Goal: Check status: Check status

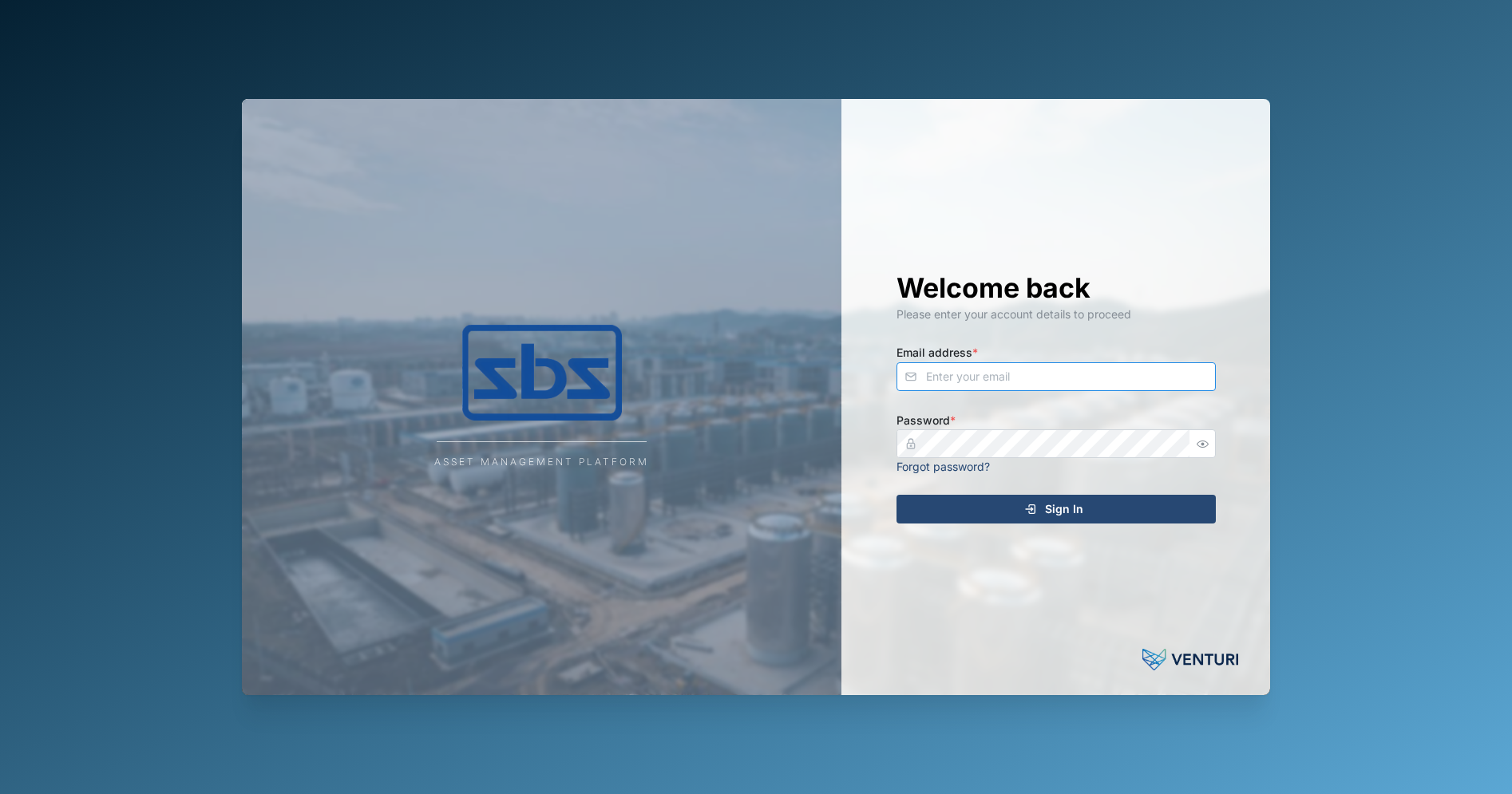
click at [1063, 376] on input "Email address *" at bounding box center [1056, 376] width 319 height 29
type input "[EMAIL_ADDRESS][DOMAIN_NAME]"
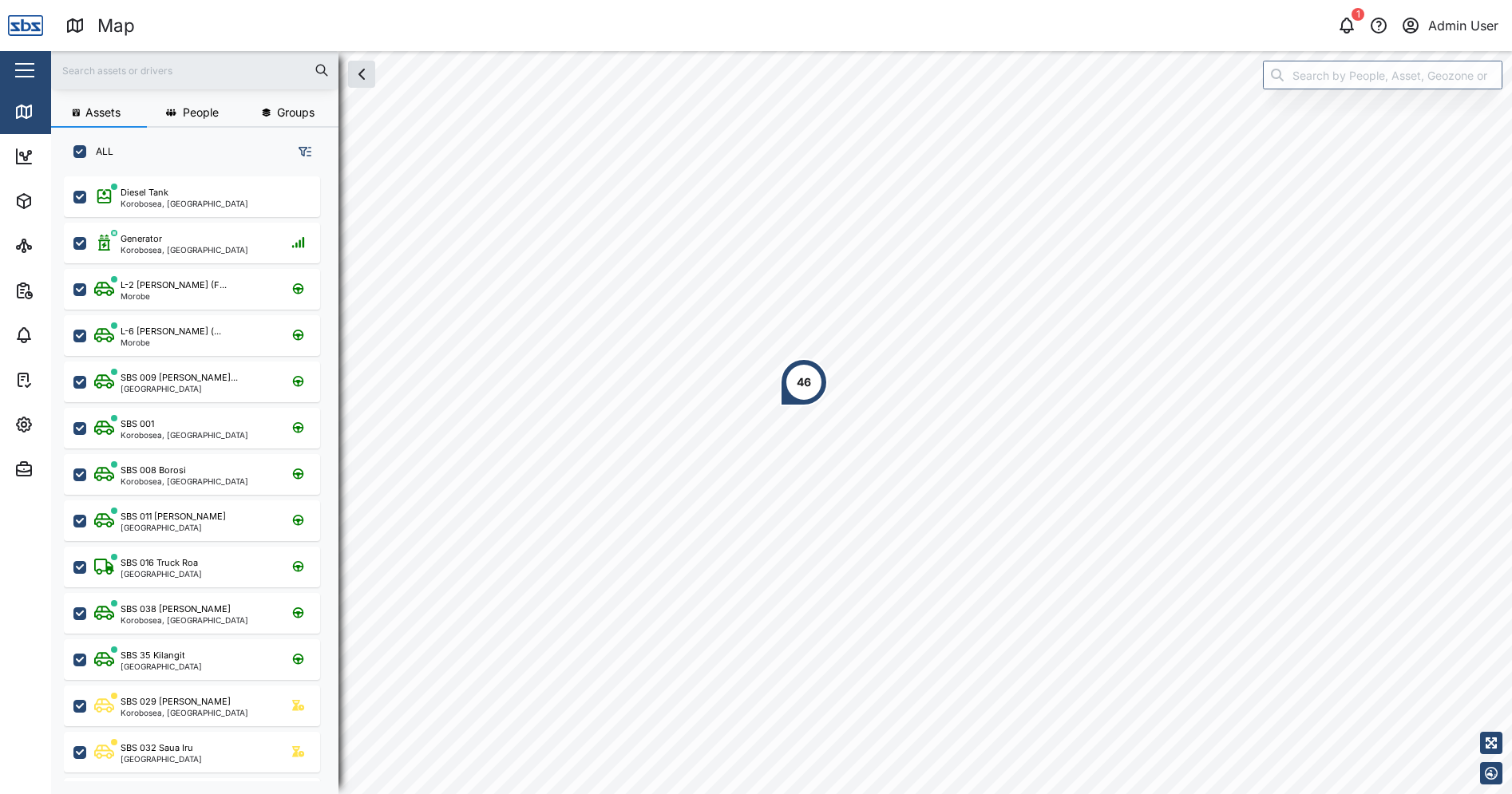
scroll to position [599, 249]
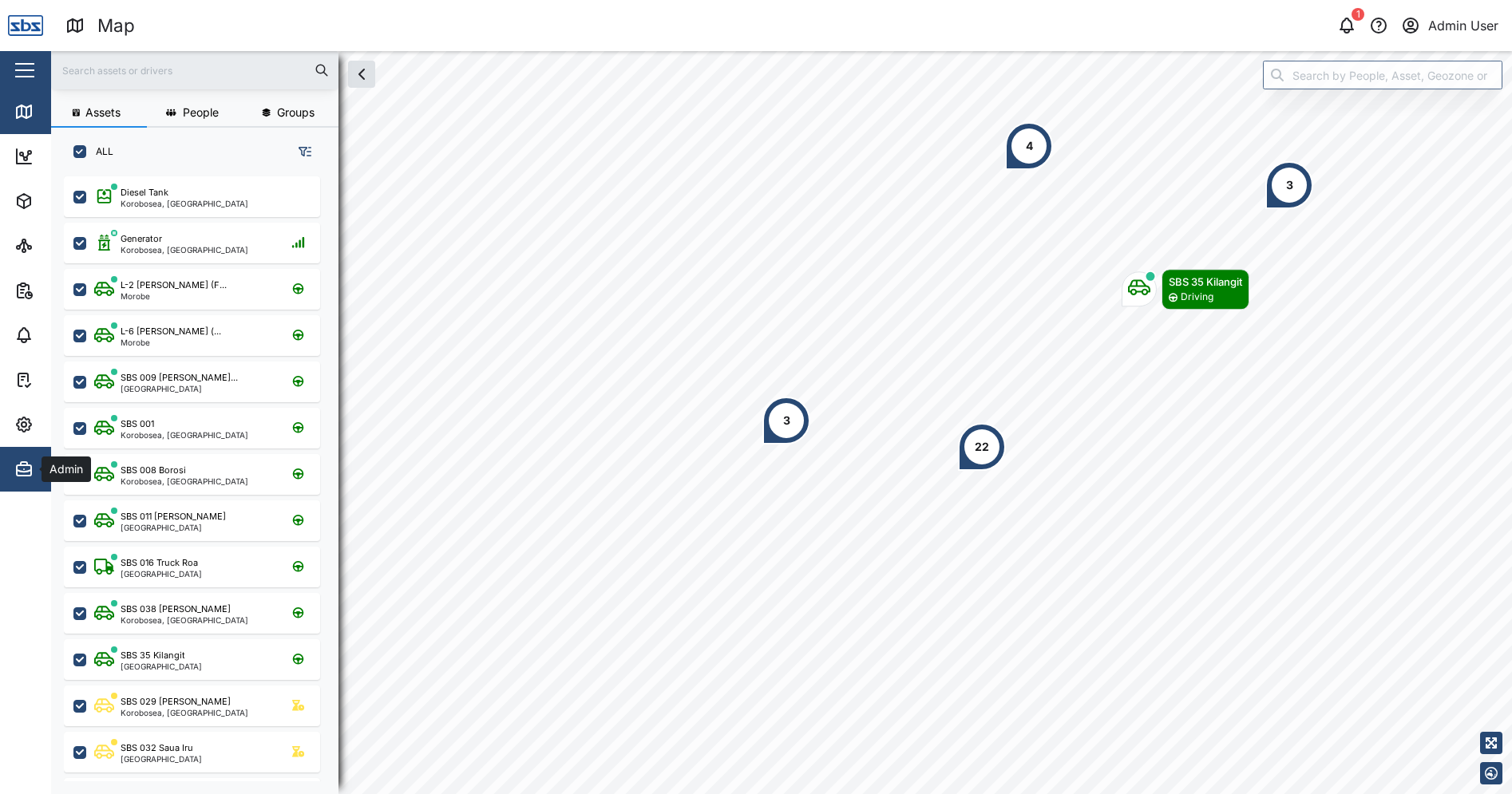
click at [32, 460] on icon "button" at bounding box center [23, 469] width 19 height 19
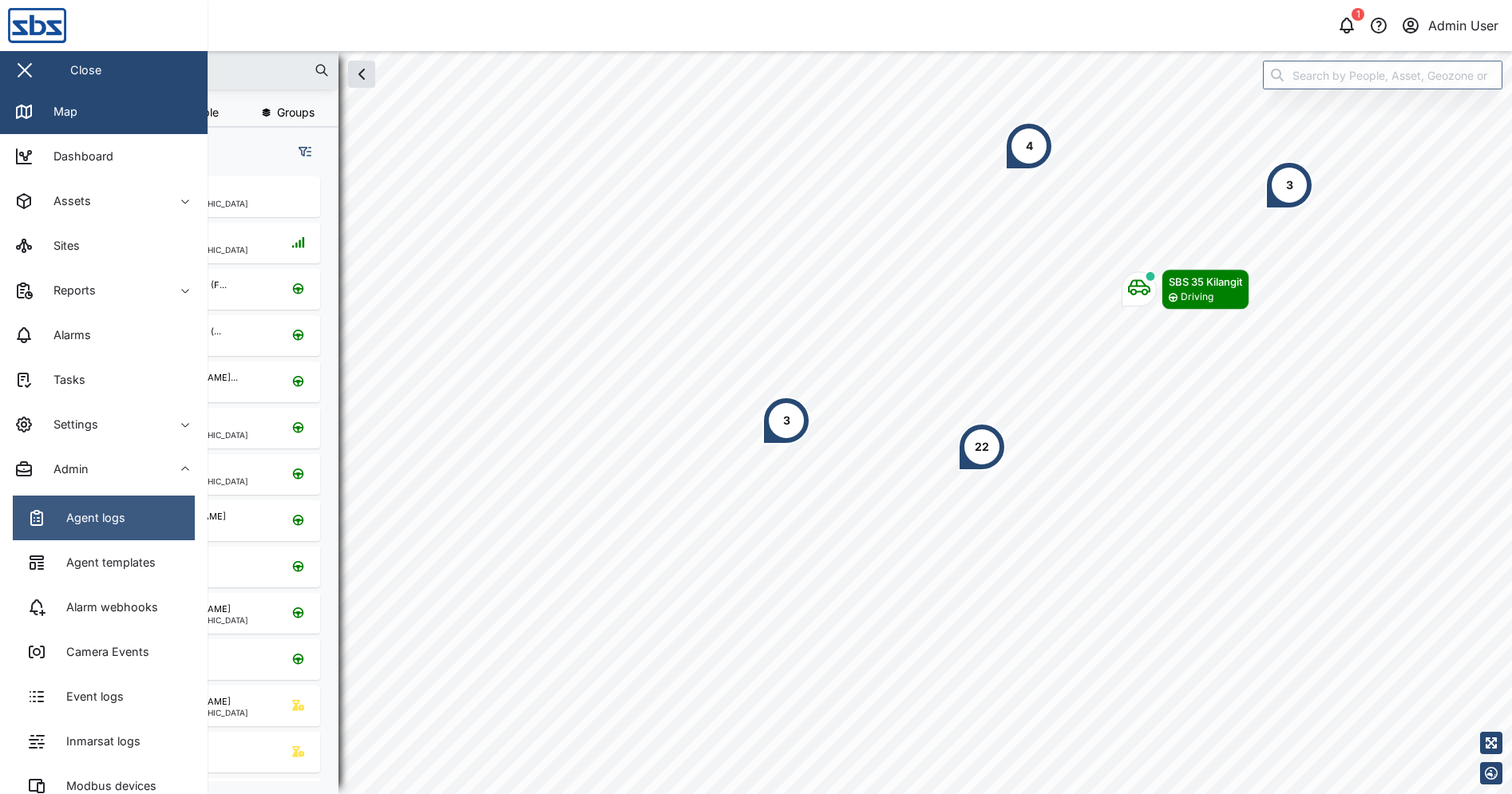
click at [44, 512] on icon at bounding box center [36, 517] width 19 height 19
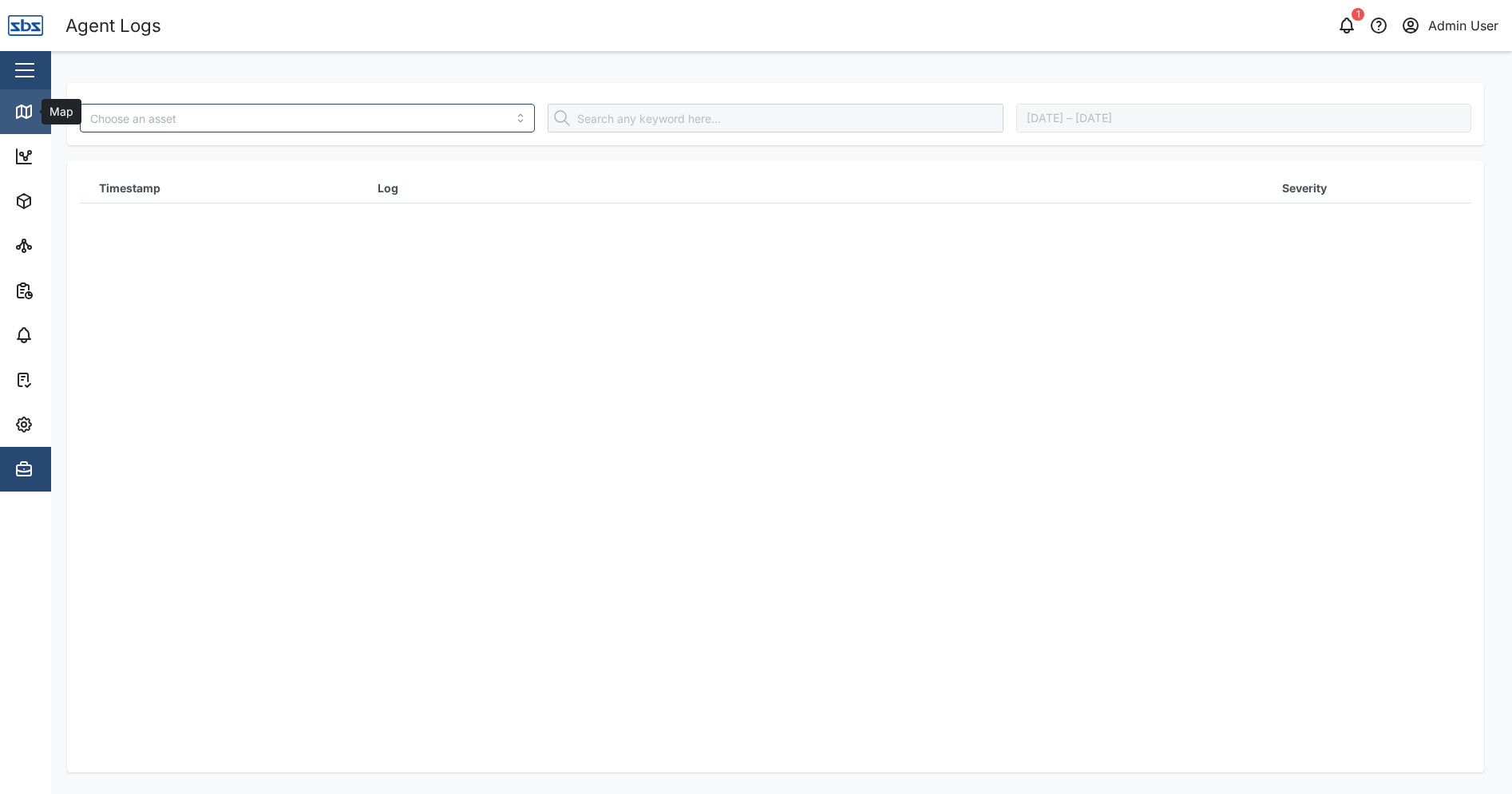
click at [43, 112] on div "Map" at bounding box center [59, 111] width 36 height 18
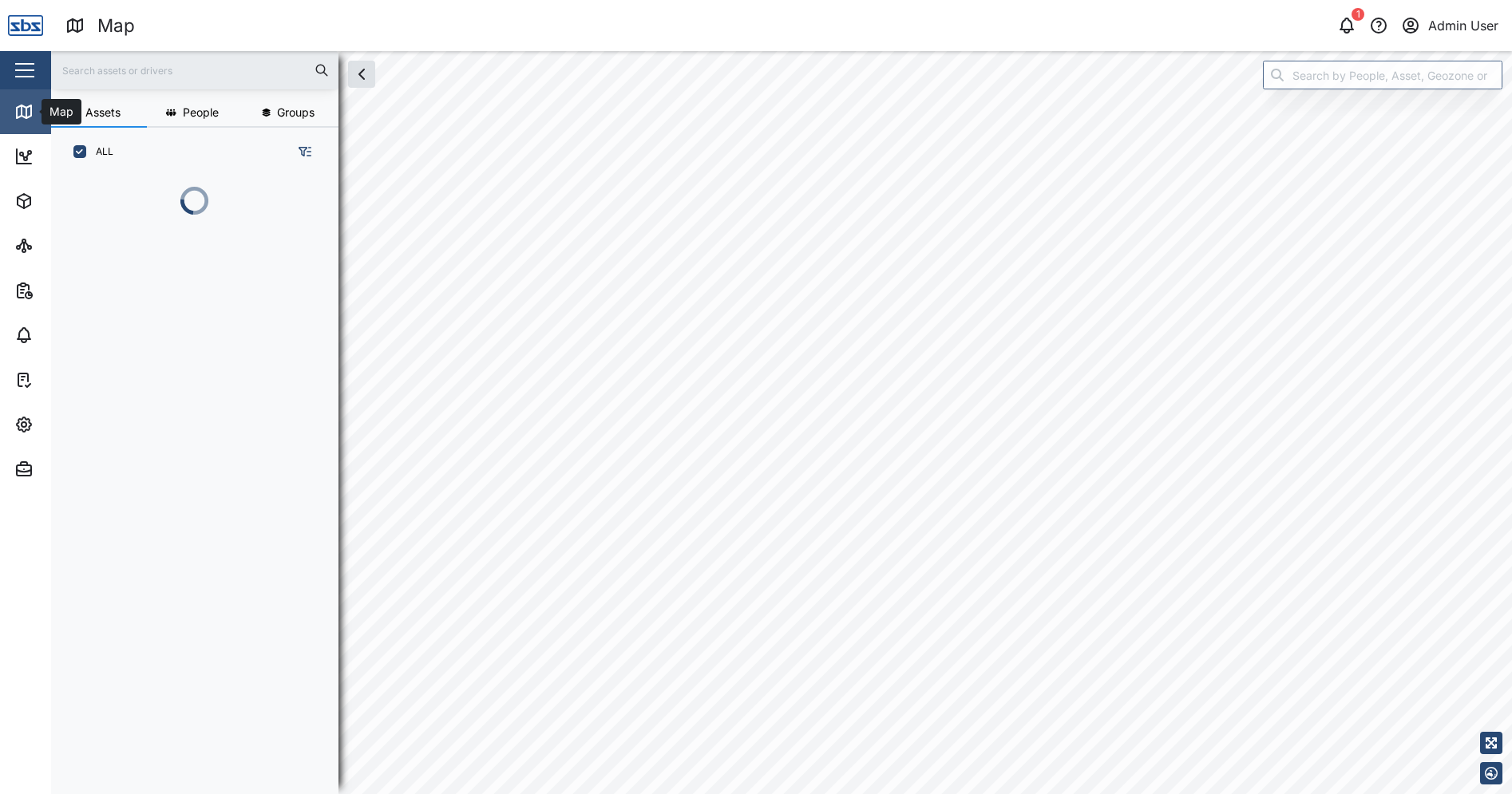
scroll to position [599, 249]
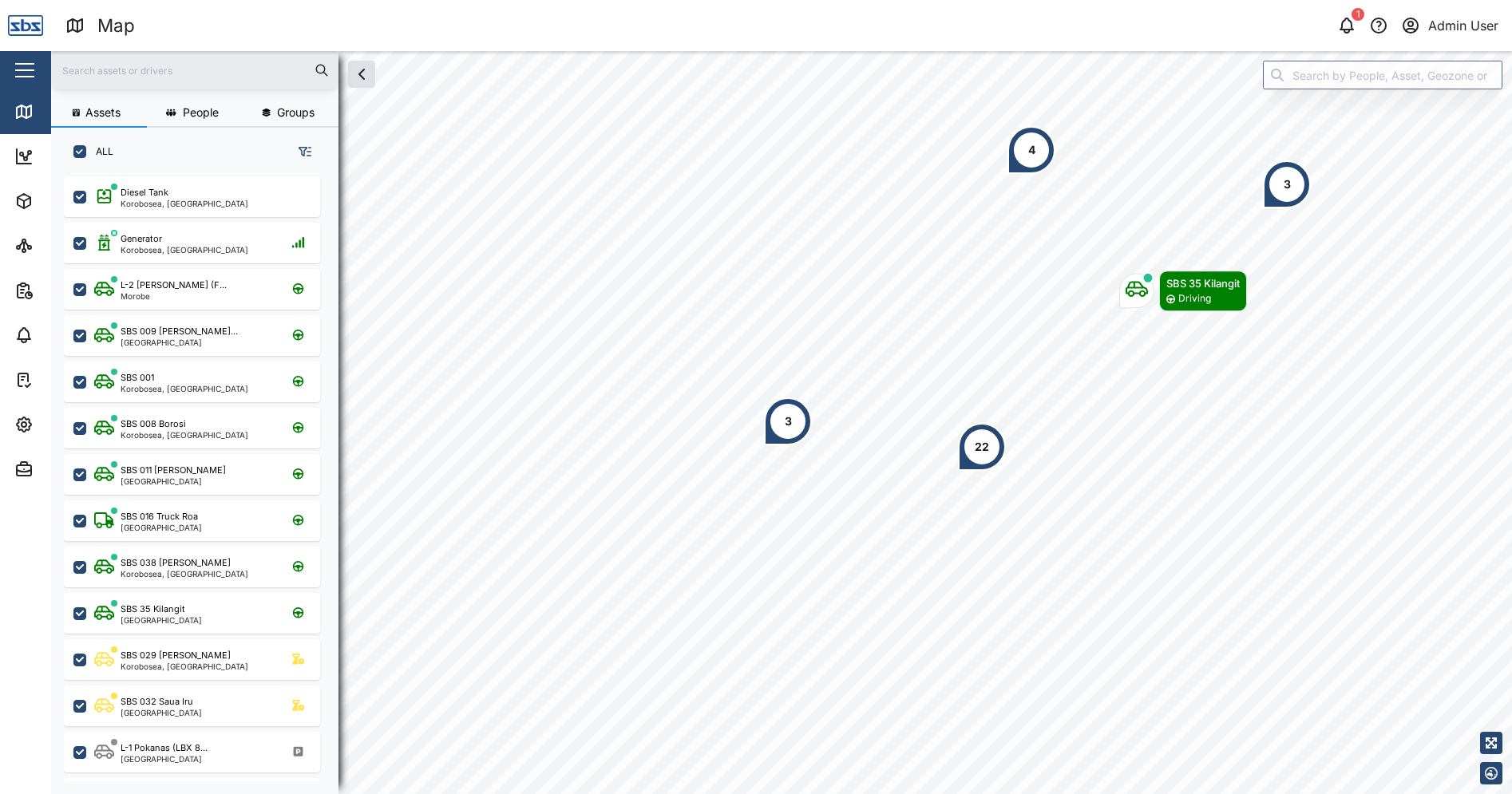
click at [190, 70] on input "text" at bounding box center [194, 70] width 268 height 24
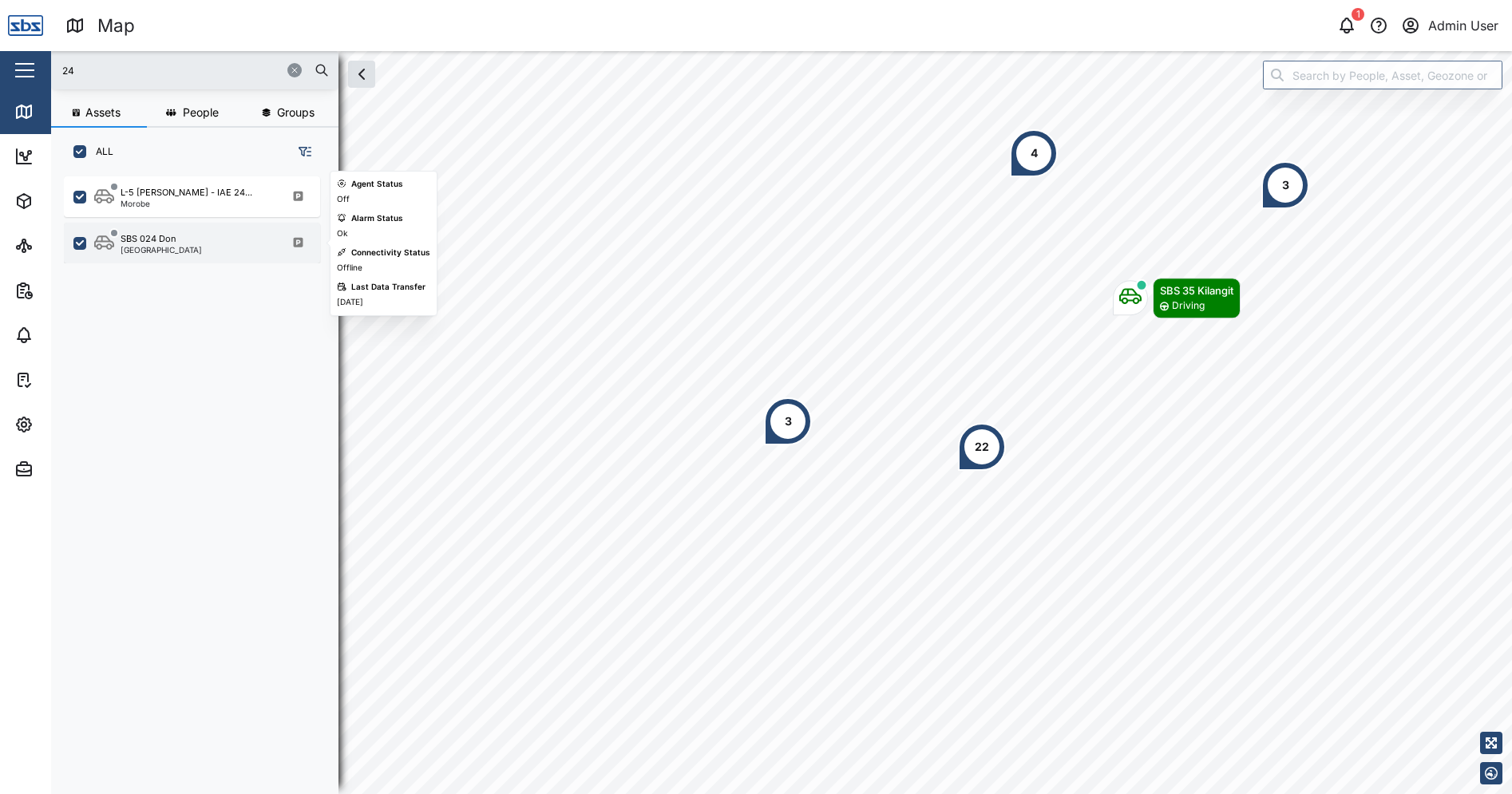
type input "24"
click at [216, 243] on div "SBS 024 Don [GEOGRAPHIC_DATA]" at bounding box center [202, 243] width 216 height 21
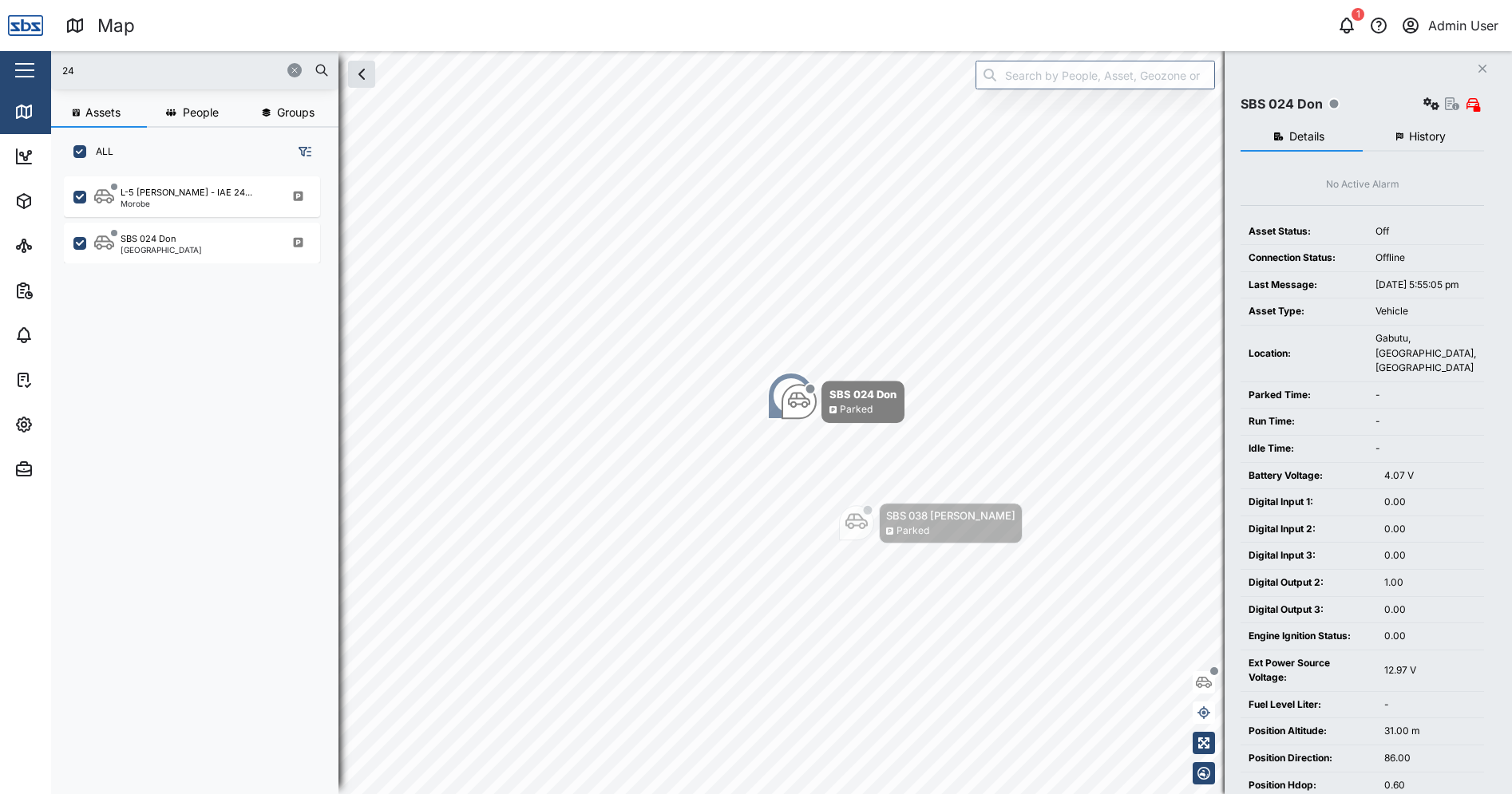
click at [1346, 712] on div "Fuel Level Liter:" at bounding box center [1308, 705] width 120 height 15
click at [1481, 74] on icon "Close" at bounding box center [1482, 69] width 9 height 13
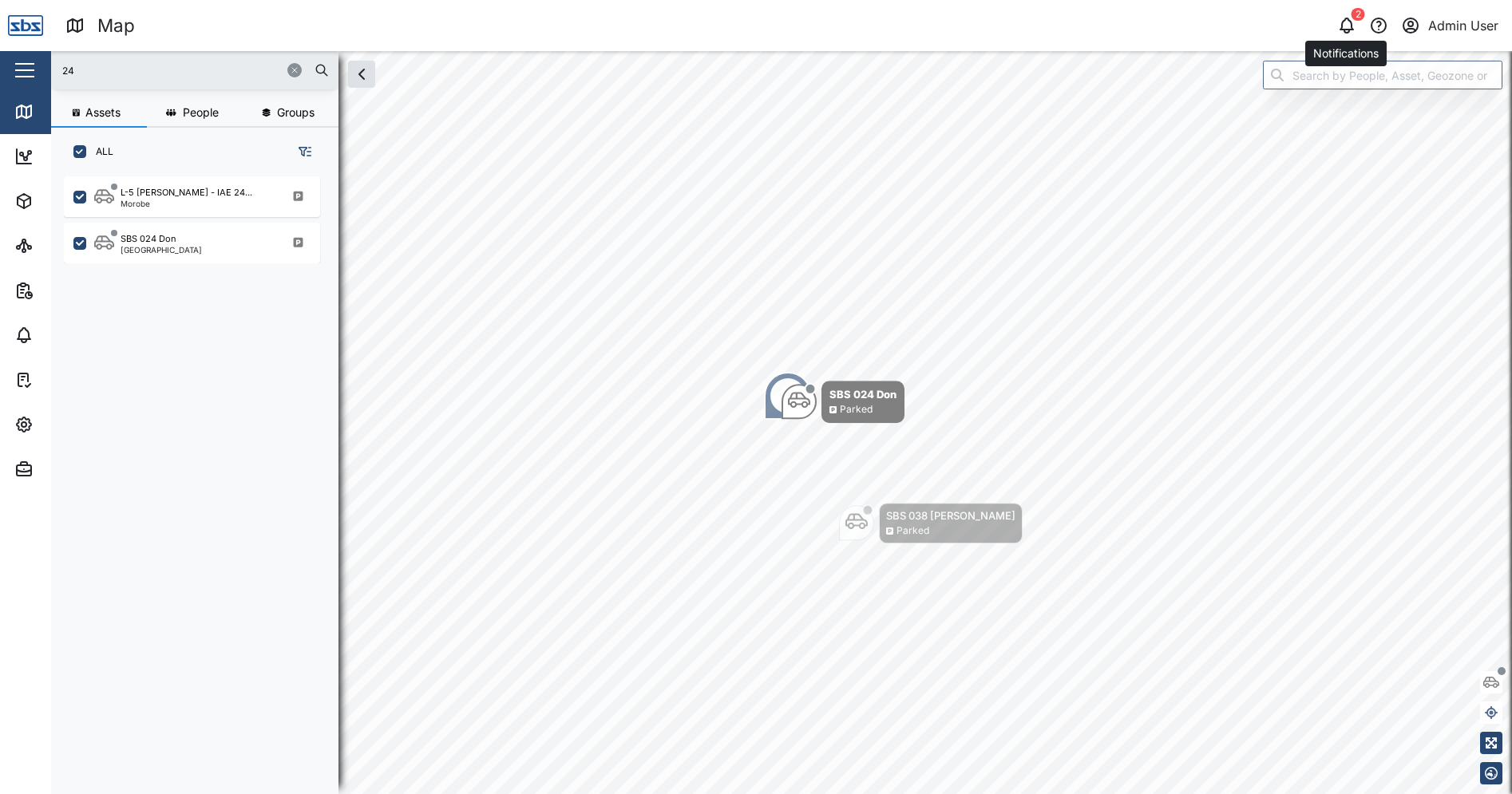
click at [1347, 16] on button "button" at bounding box center [1346, 25] width 22 height 22
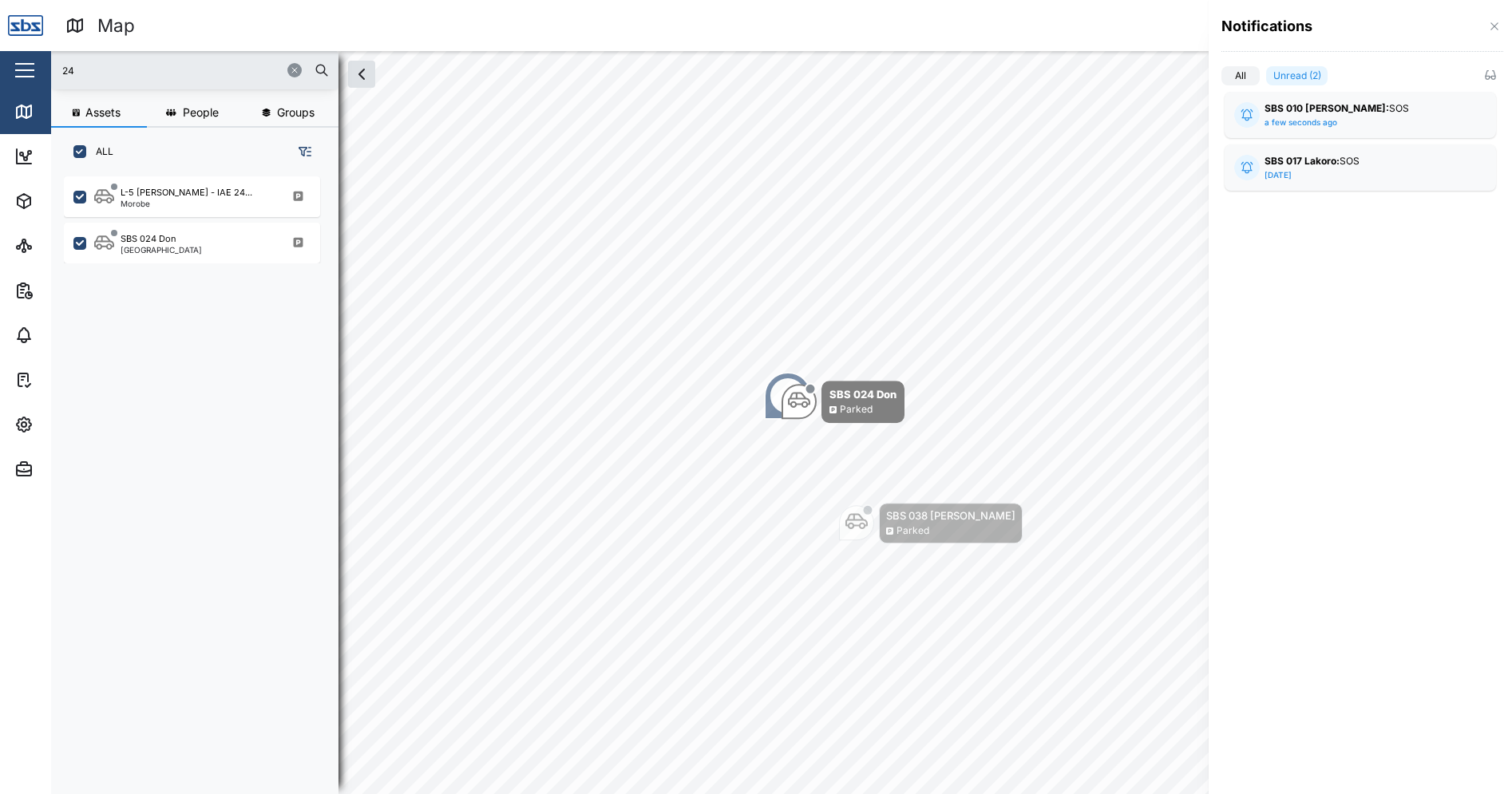
click at [16, 106] on div at bounding box center [756, 397] width 1512 height 794
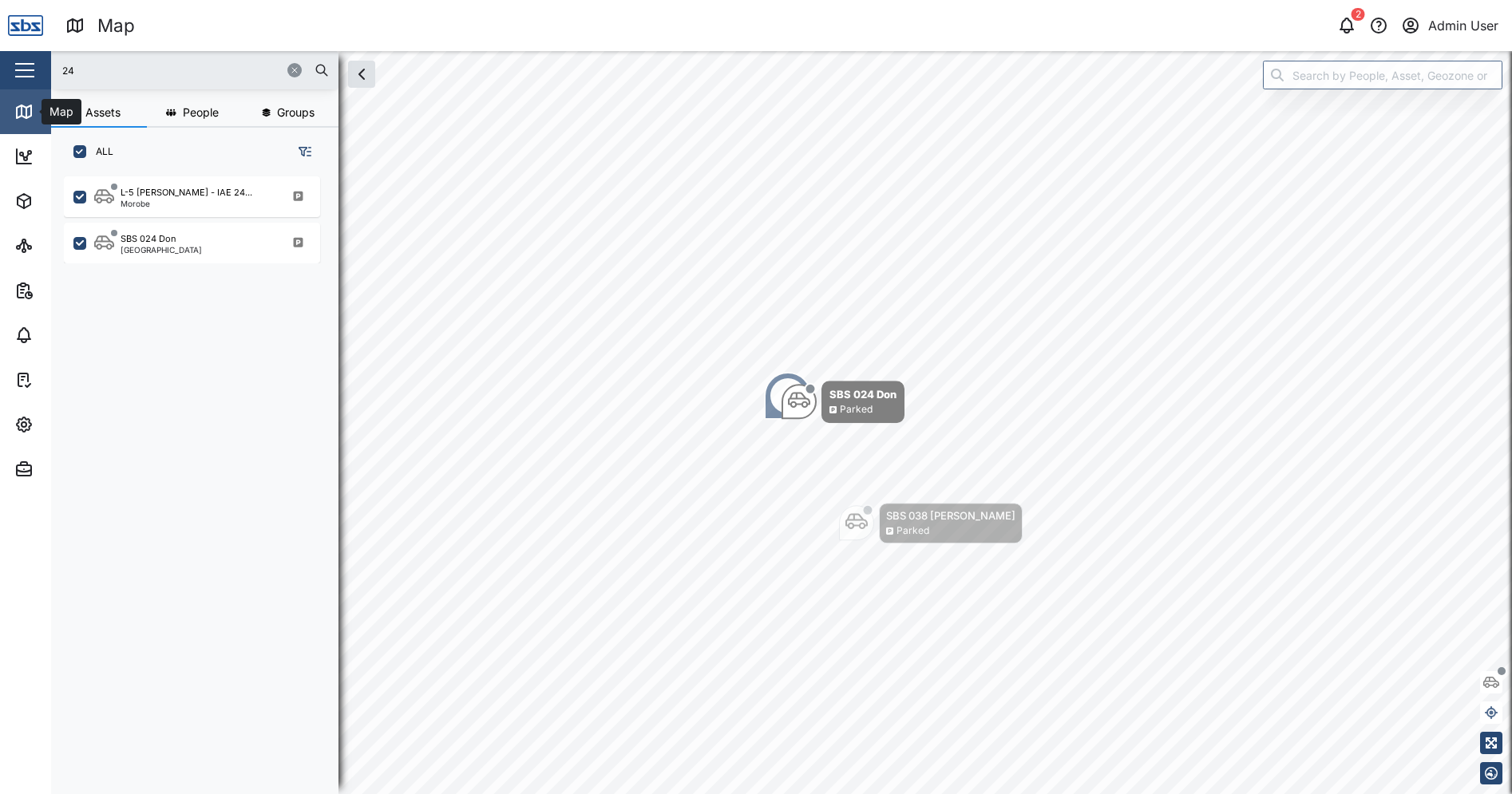
click at [24, 110] on icon at bounding box center [23, 111] width 19 height 19
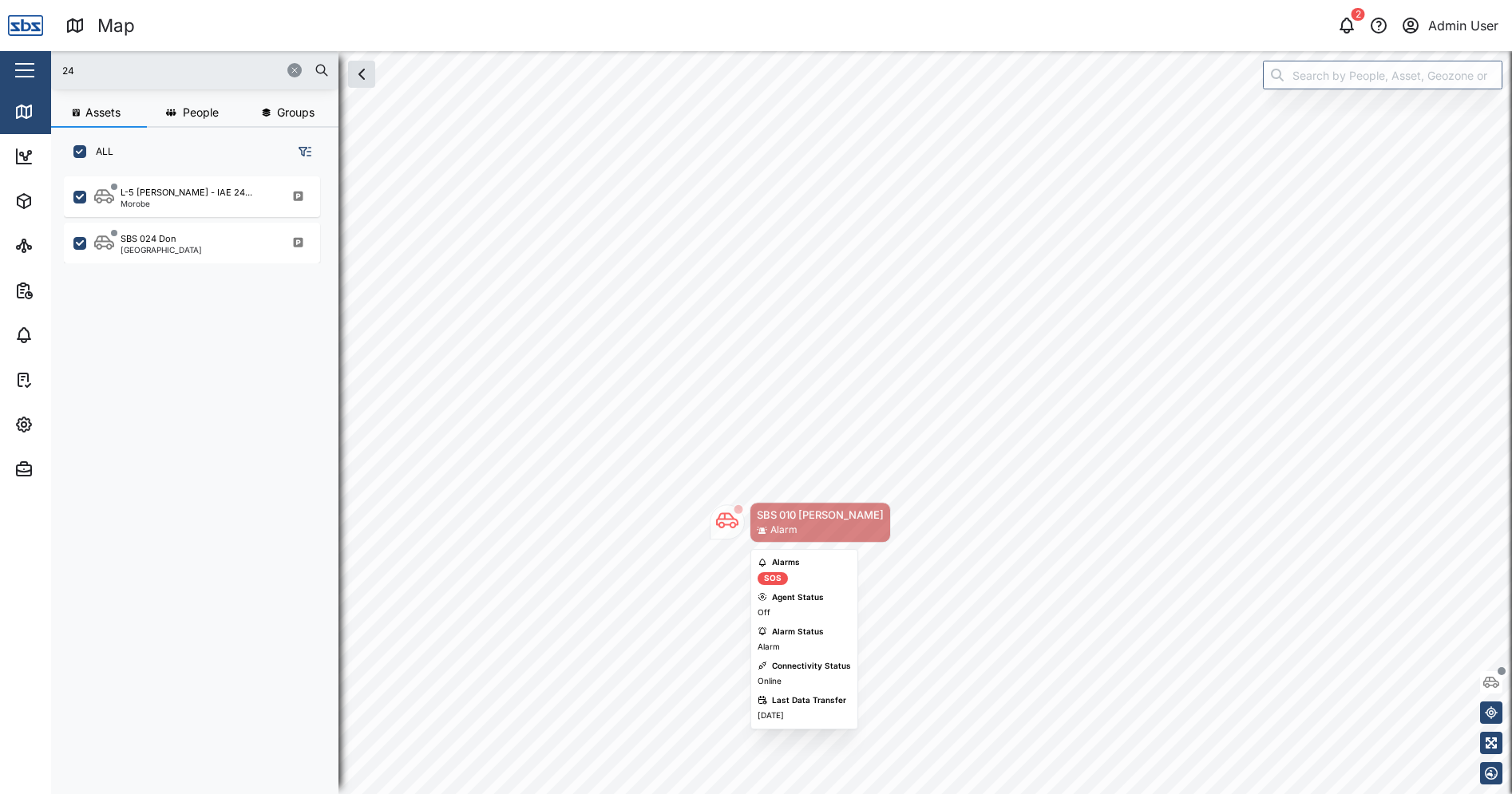
click at [784, 516] on div "SBS 010 [PERSON_NAME]" at bounding box center [820, 514] width 127 height 16
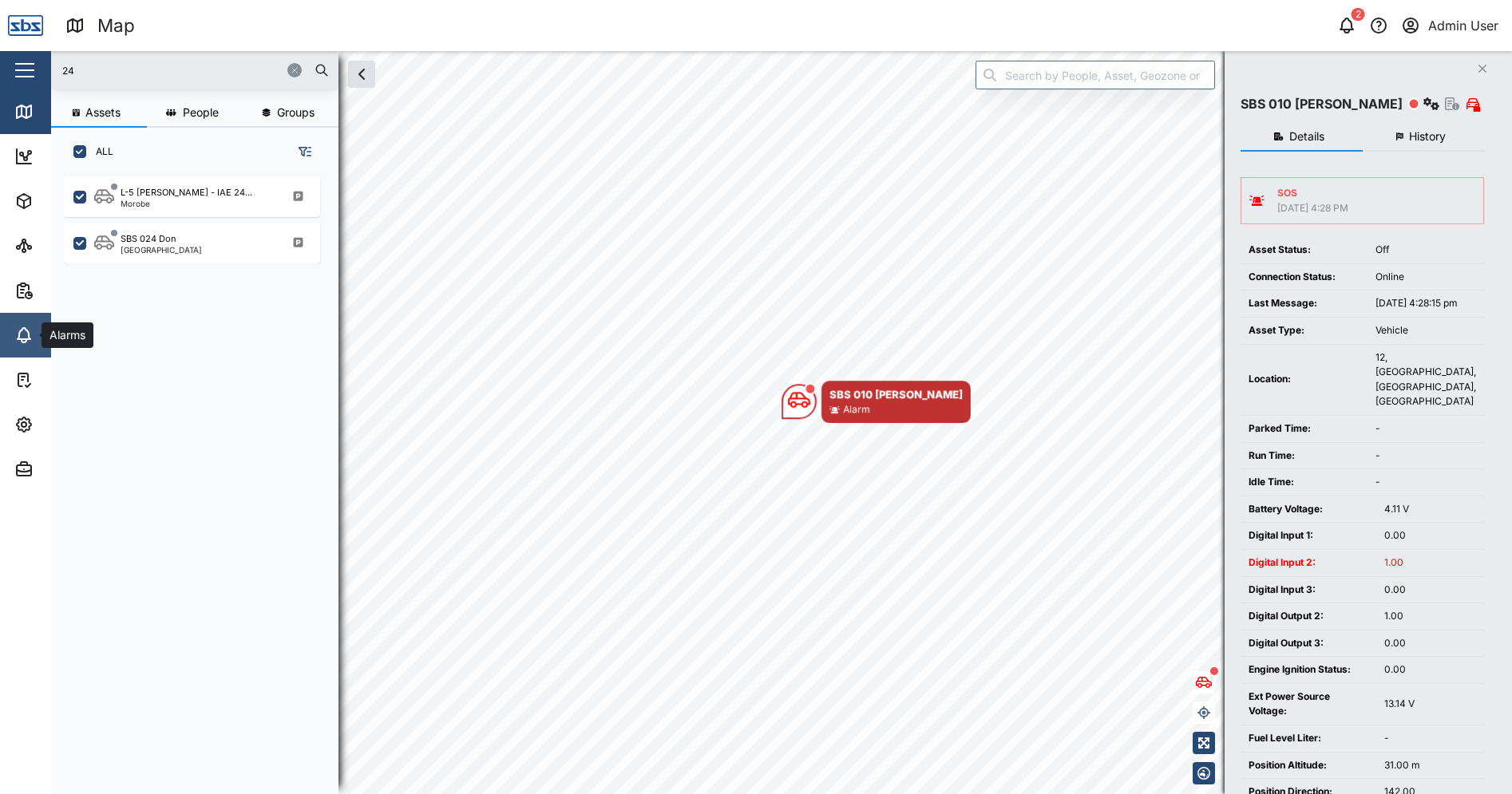
click at [32, 328] on icon at bounding box center [23, 334] width 19 height 19
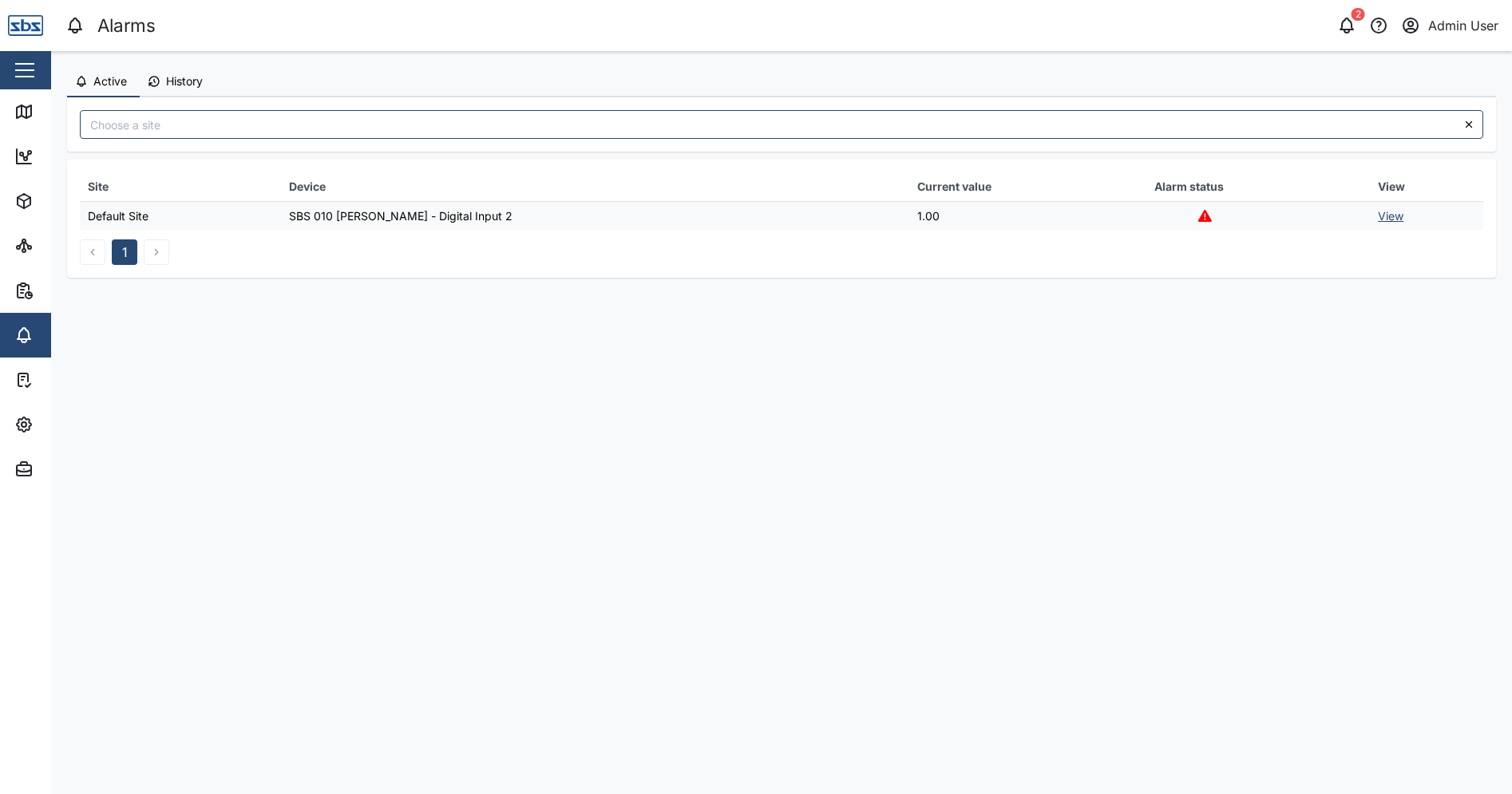
click at [1378, 216] on link "View" at bounding box center [1391, 216] width 26 height 14
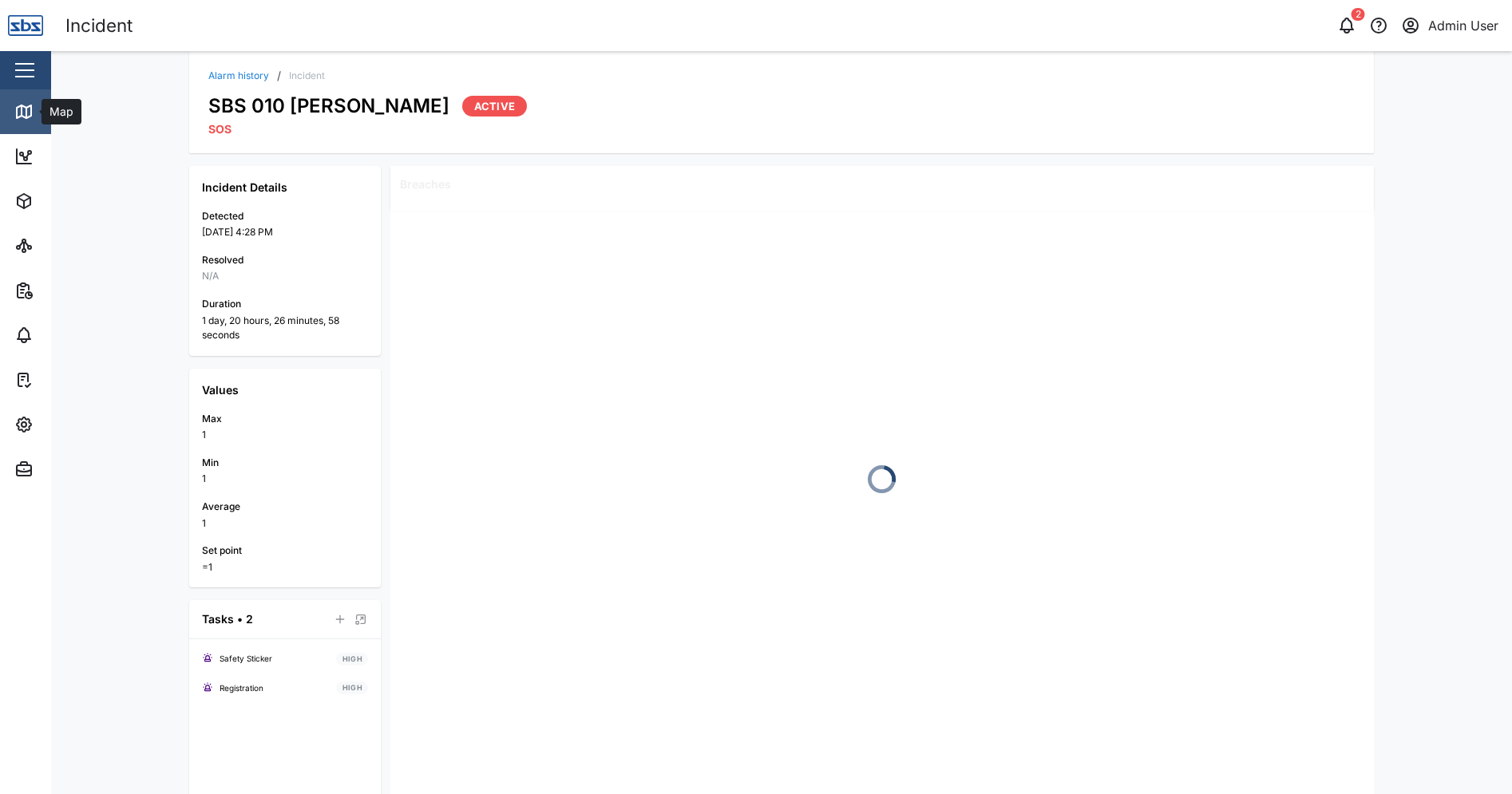
click at [19, 108] on icon at bounding box center [23, 111] width 19 height 19
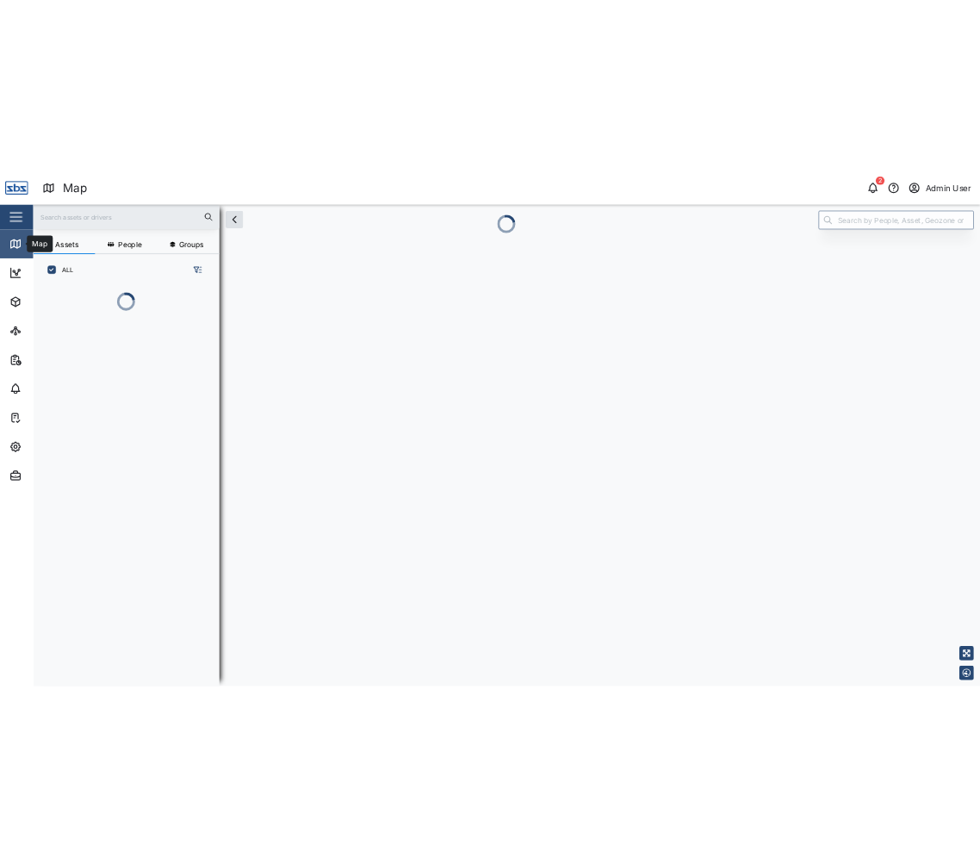
scroll to position [646, 269]
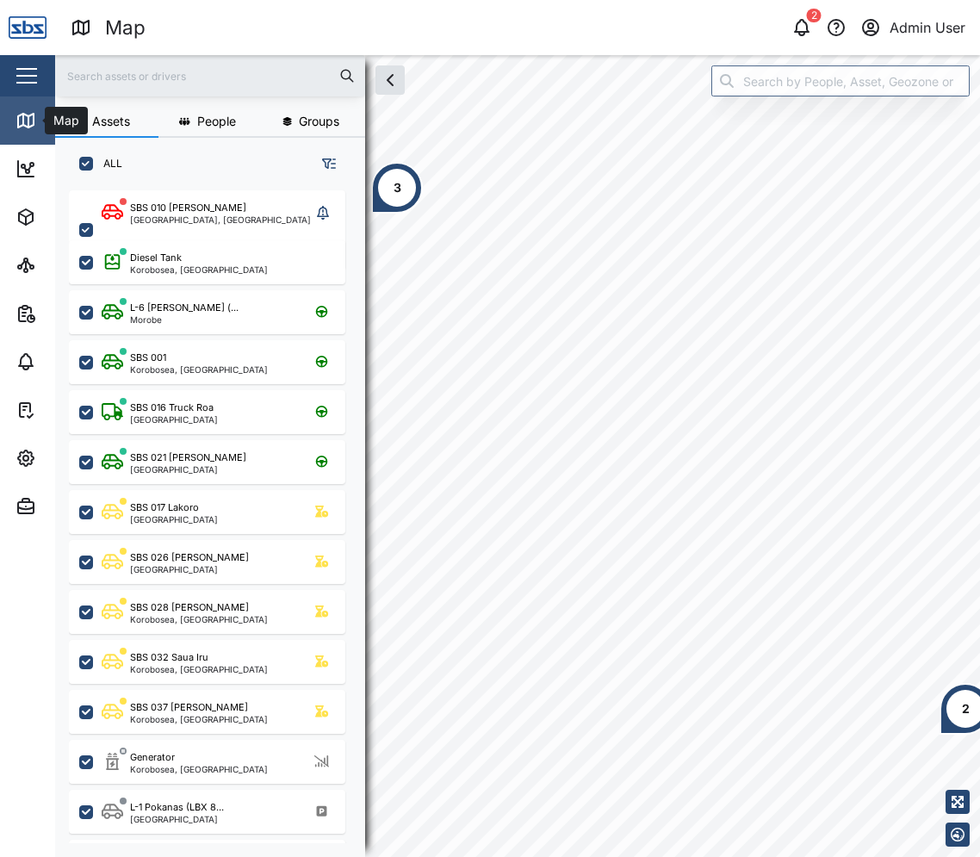
click at [15, 115] on icon at bounding box center [25, 120] width 21 height 21
click at [17, 358] on icon at bounding box center [25, 361] width 21 height 21
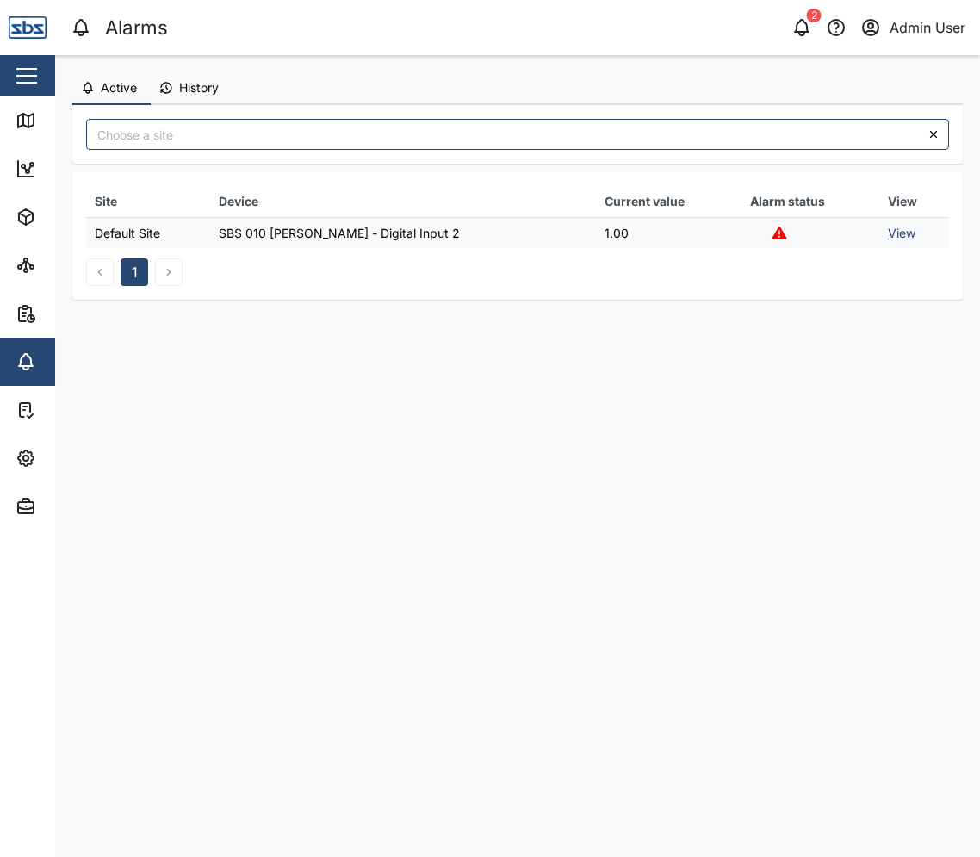
click at [893, 229] on link "View" at bounding box center [902, 233] width 28 height 15
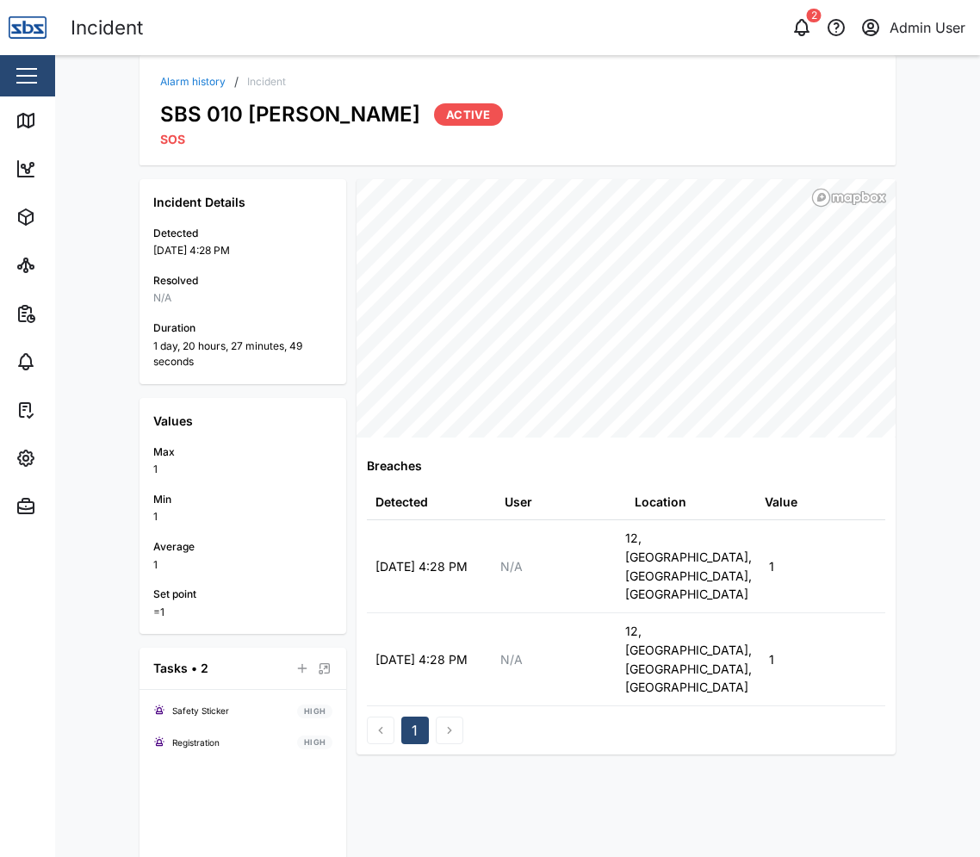
drag, startPoint x: 886, startPoint y: 815, endPoint x: 886, endPoint y: 803, distance: 11.2
click at [886, 815] on div "Breaches Detected User Location Value 09 Aug 2025 4:28 PM N/A 12, Taurama, Port…" at bounding box center [625, 520] width 539 height 682
click at [22, 30] on img at bounding box center [28, 28] width 38 height 38
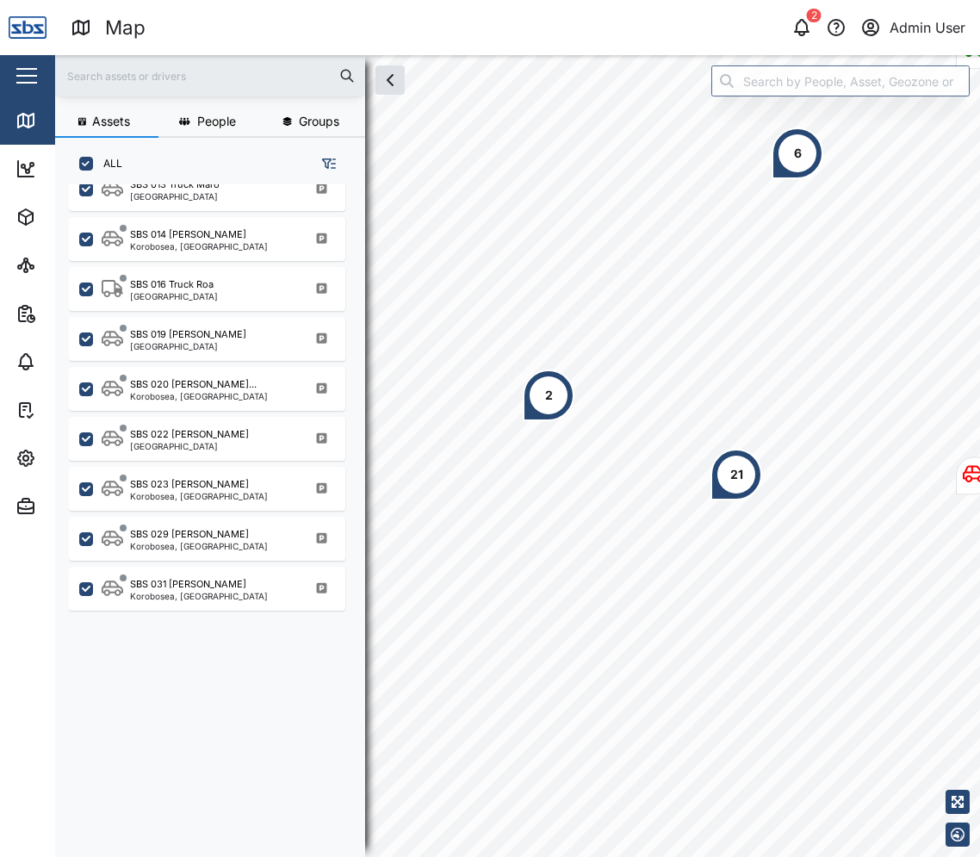
scroll to position [1639, 0]
